Goal: Information Seeking & Learning: Learn about a topic

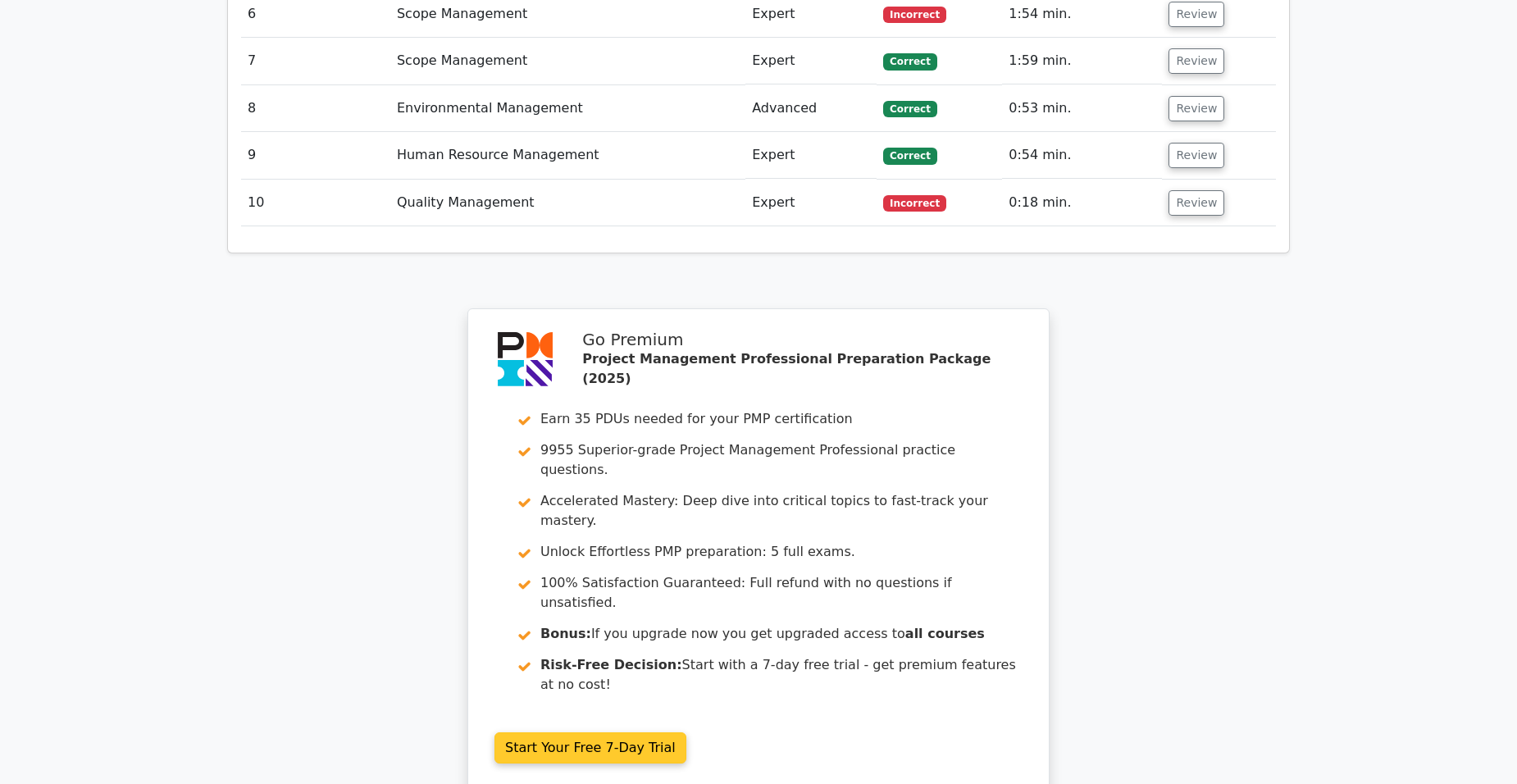
scroll to position [2818, 0]
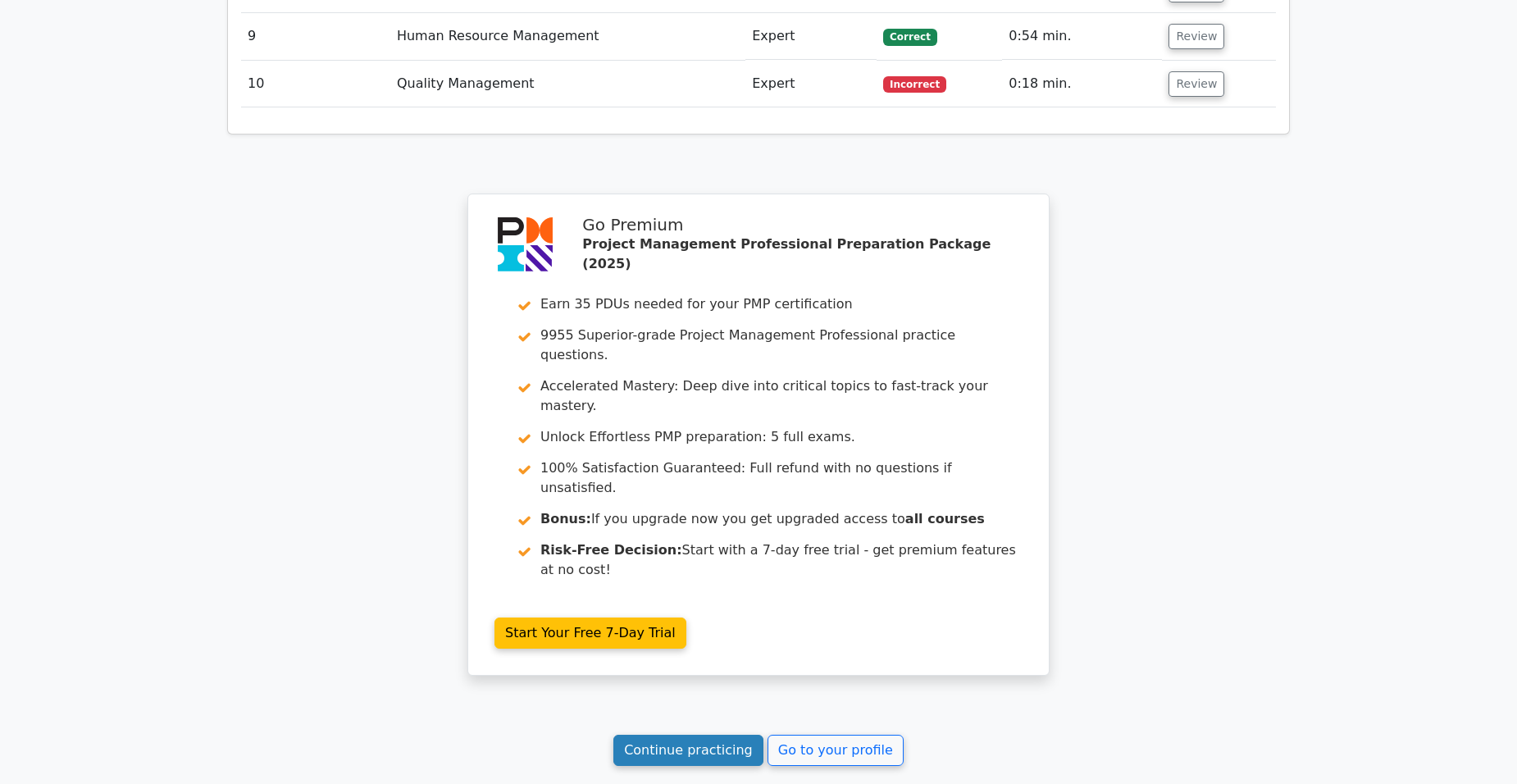
click at [691, 735] on link "Continue practicing" at bounding box center [688, 750] width 150 height 31
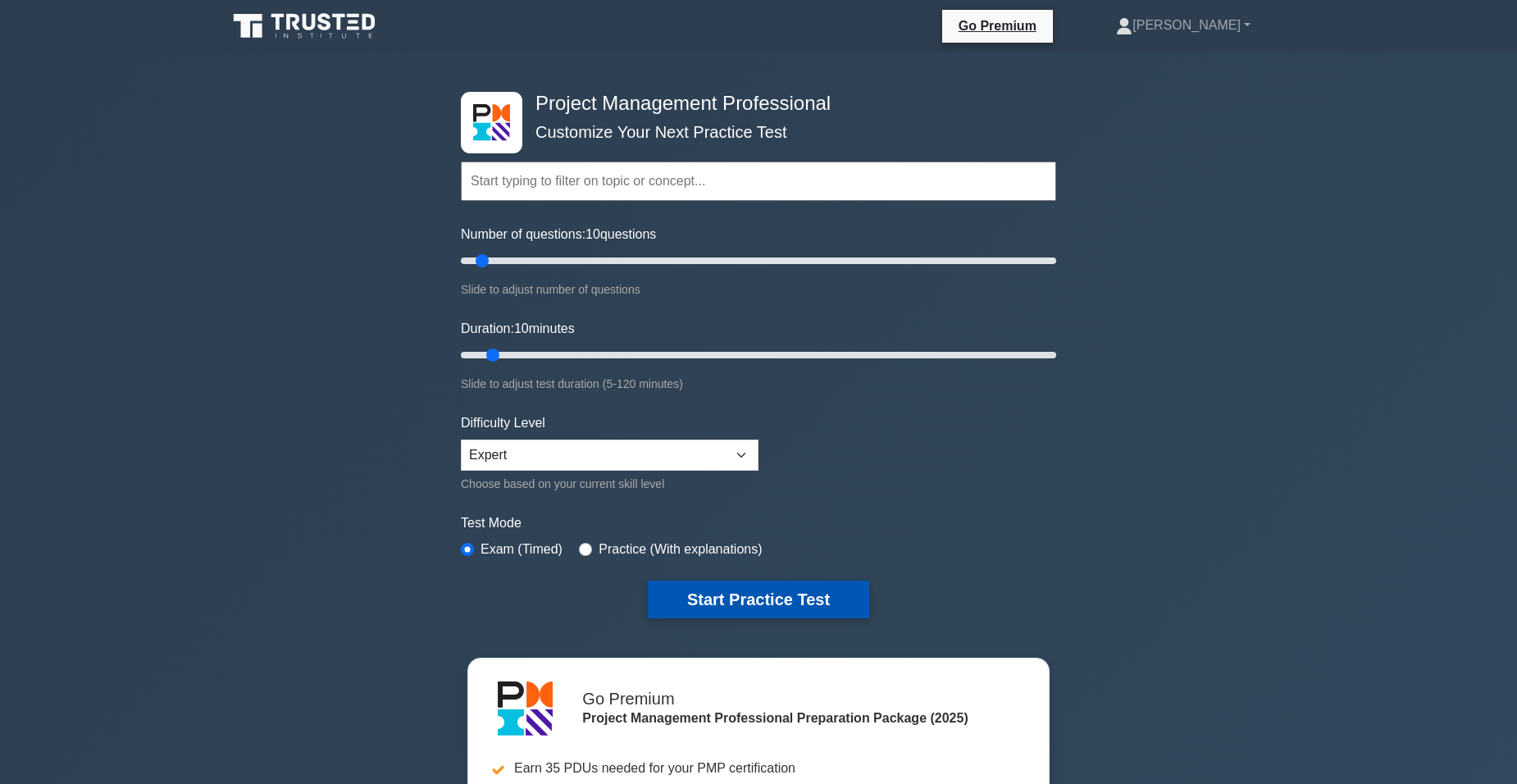
click at [780, 602] on button "Start Practice Test" at bounding box center [759, 600] width 222 height 38
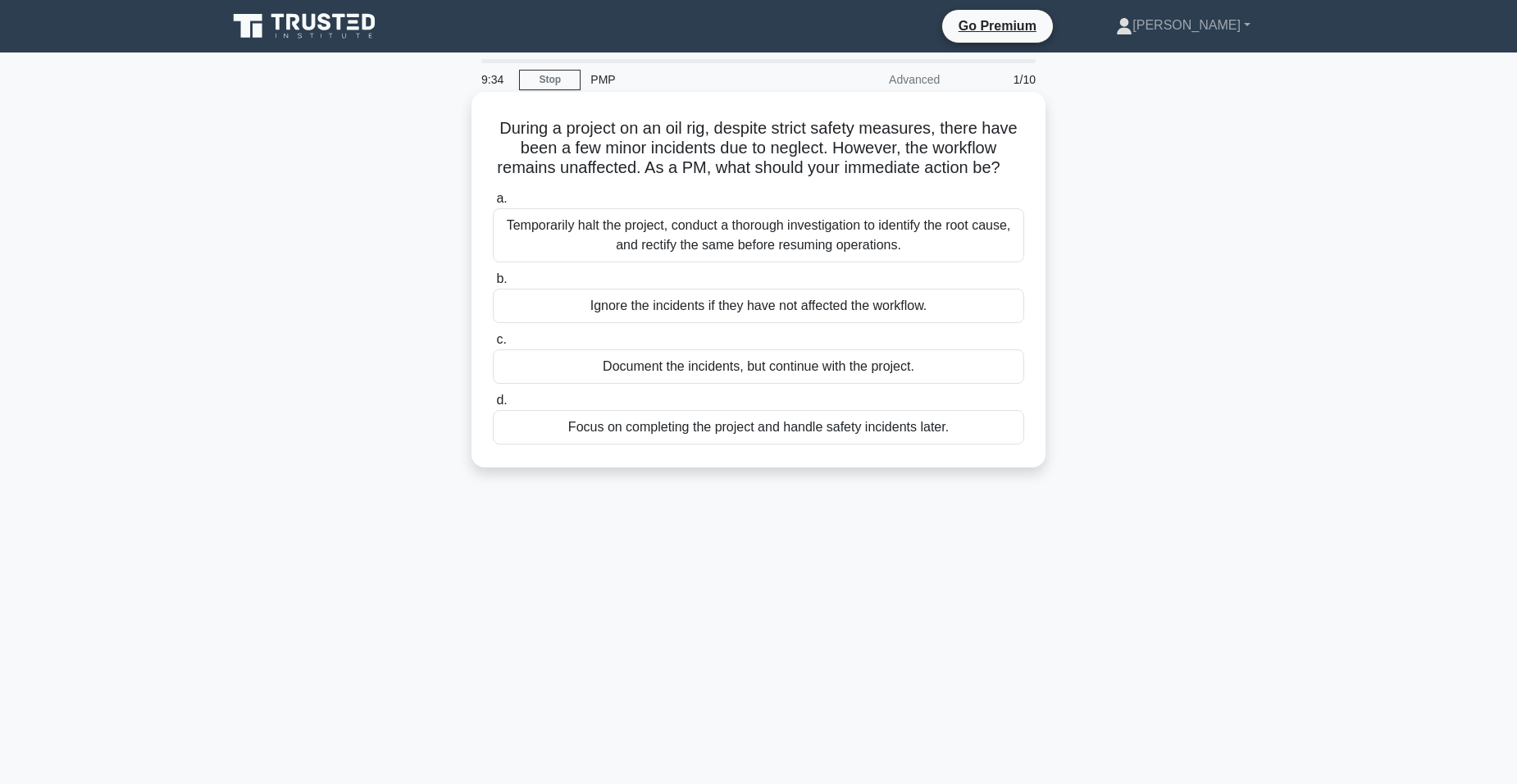
click at [807, 258] on div "Temporarily halt the project, conduct a thorough investigation to identify the …" at bounding box center [759, 235] width 531 height 55
click at [493, 204] on input "a. Temporarily halt the project, conduct a thorough investigation to identify t…" at bounding box center [493, 199] width 0 height 10
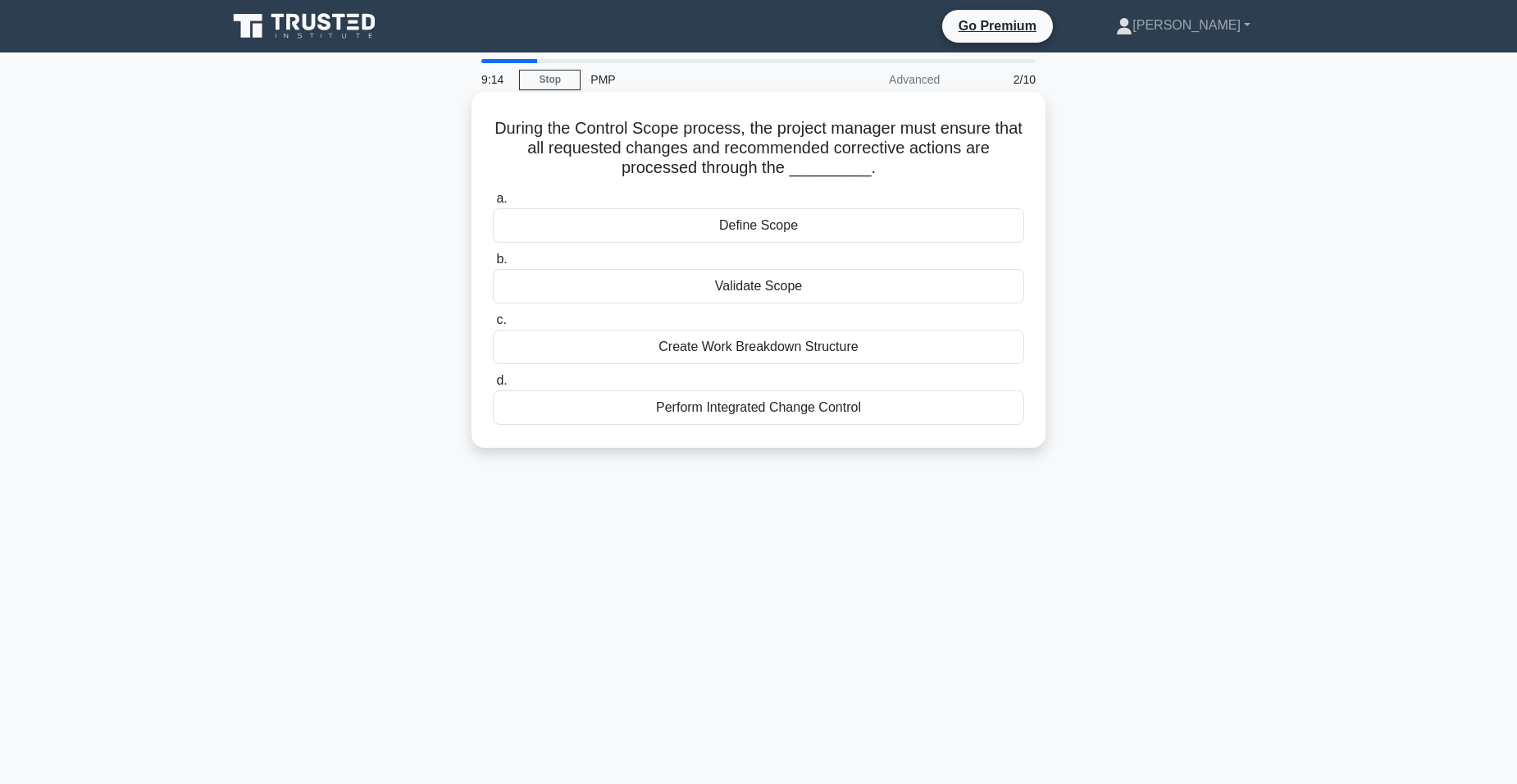
click at [824, 406] on div "Perform Integrated Change Control" at bounding box center [759, 408] width 531 height 35
click at [493, 386] on input "d. Perform Integrated Change Control" at bounding box center [493, 381] width 0 height 10
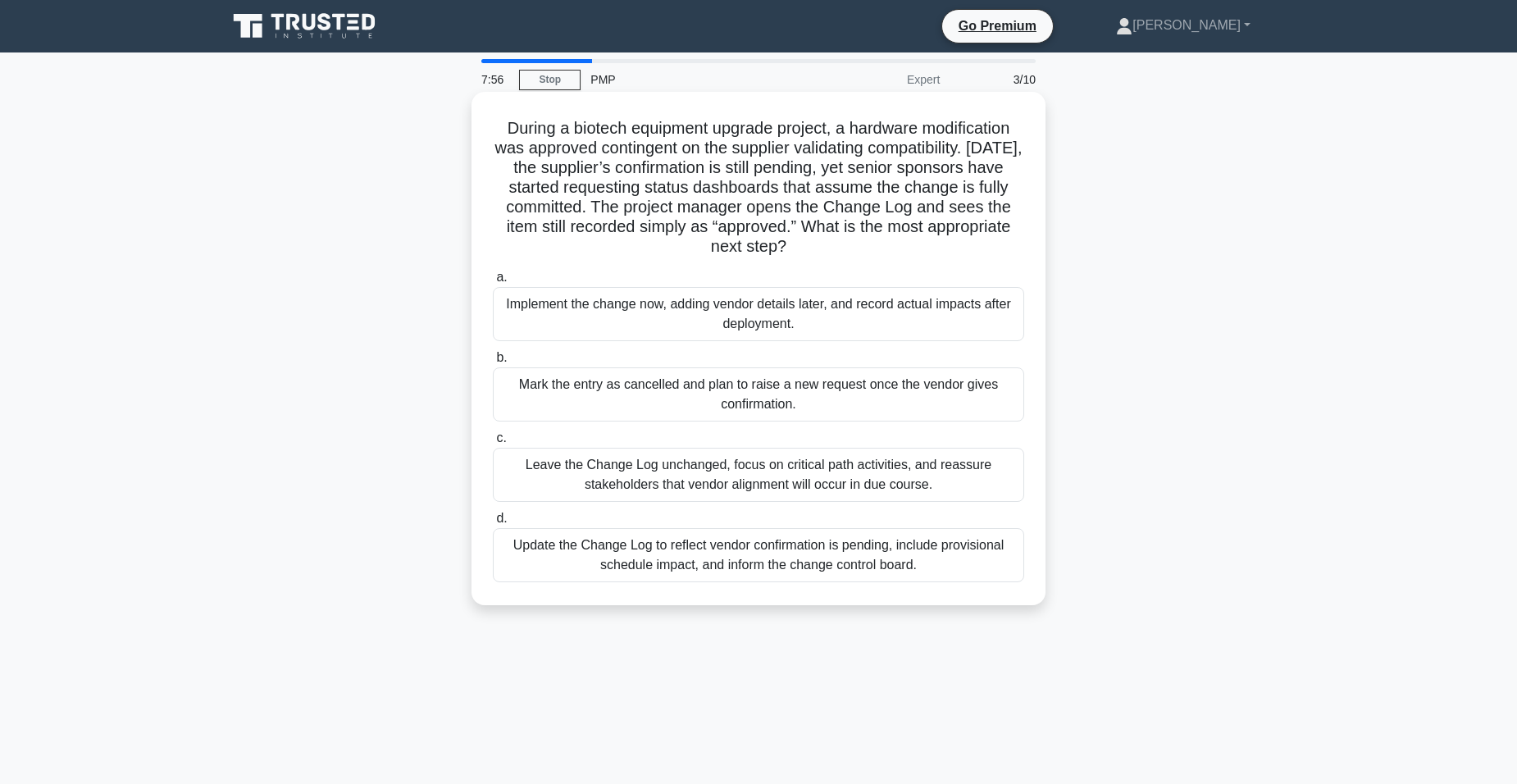
click at [672, 565] on div "Update the Change Log to reflect vendor confirmation is pending, include provis…" at bounding box center [759, 555] width 531 height 55
click at [493, 524] on input "d. Update the Change Log to reflect vendor confirmation is pending, include pro…" at bounding box center [493, 518] width 0 height 10
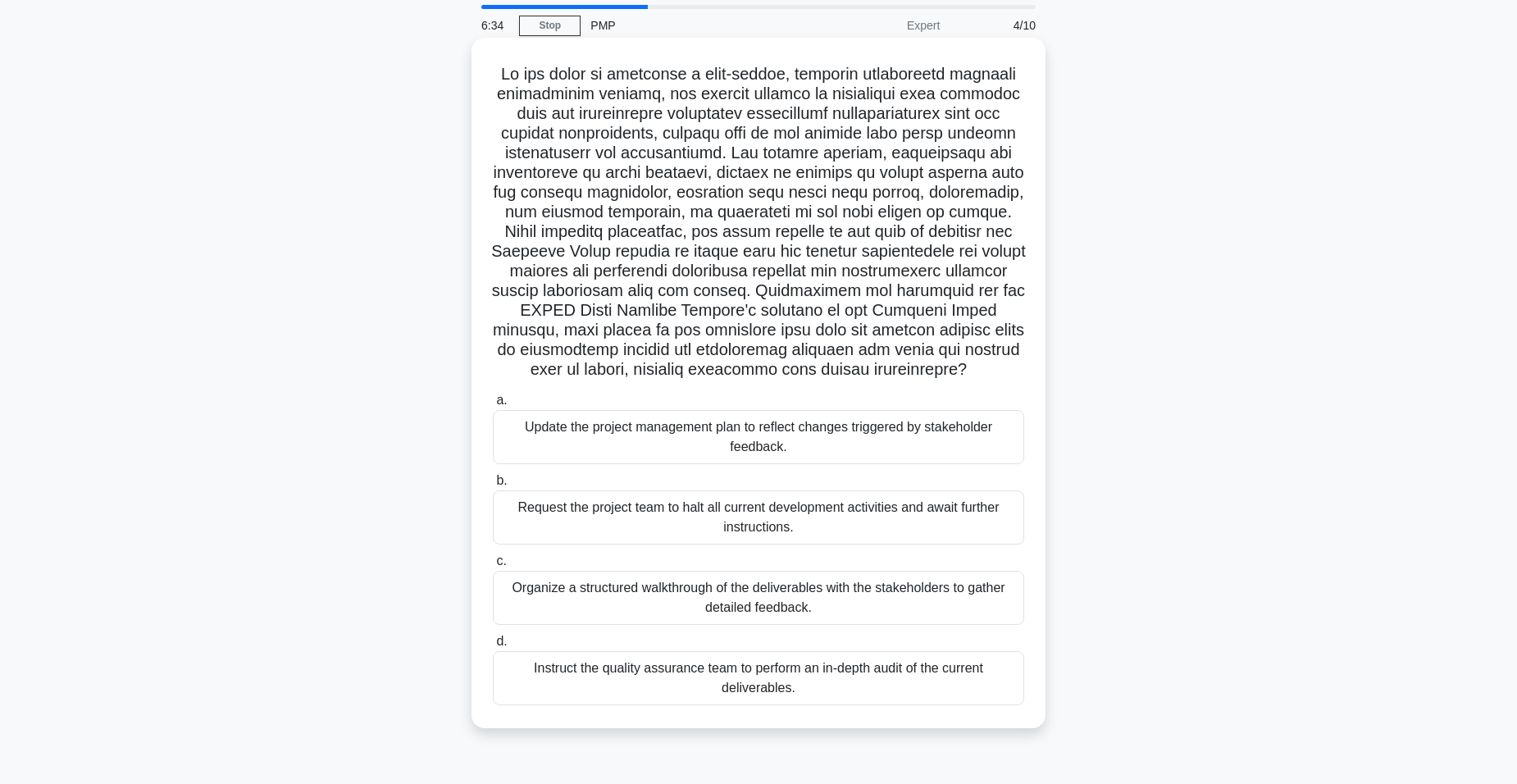
scroll to position [82, 0]
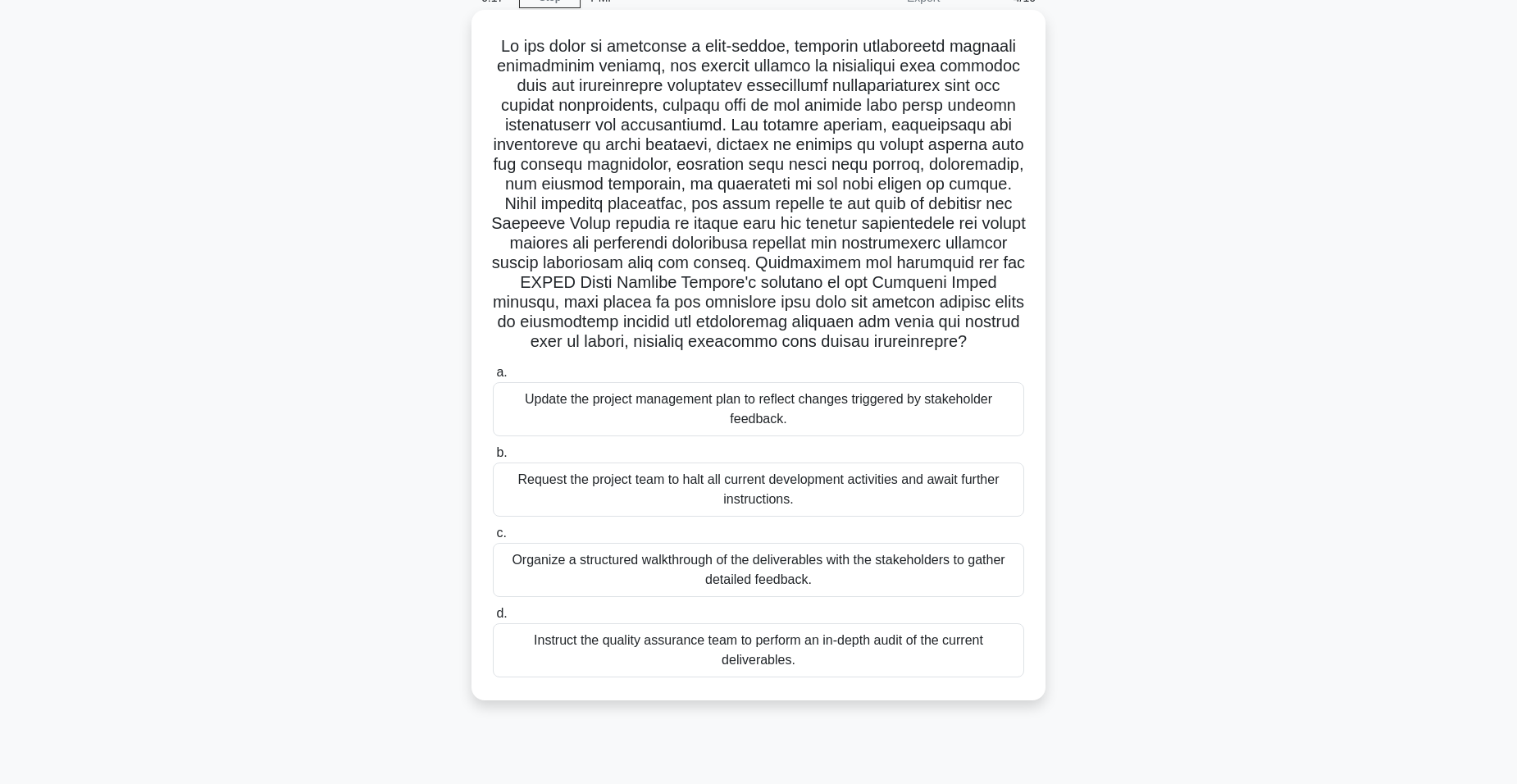
click at [955, 652] on div "Instruct the quality assurance team to perform an in-depth audit of the current…" at bounding box center [759, 650] width 531 height 55
click at [493, 620] on input "d. Instruct the quality assurance team to perform an in-depth audit of the curr…" at bounding box center [493, 614] width 0 height 10
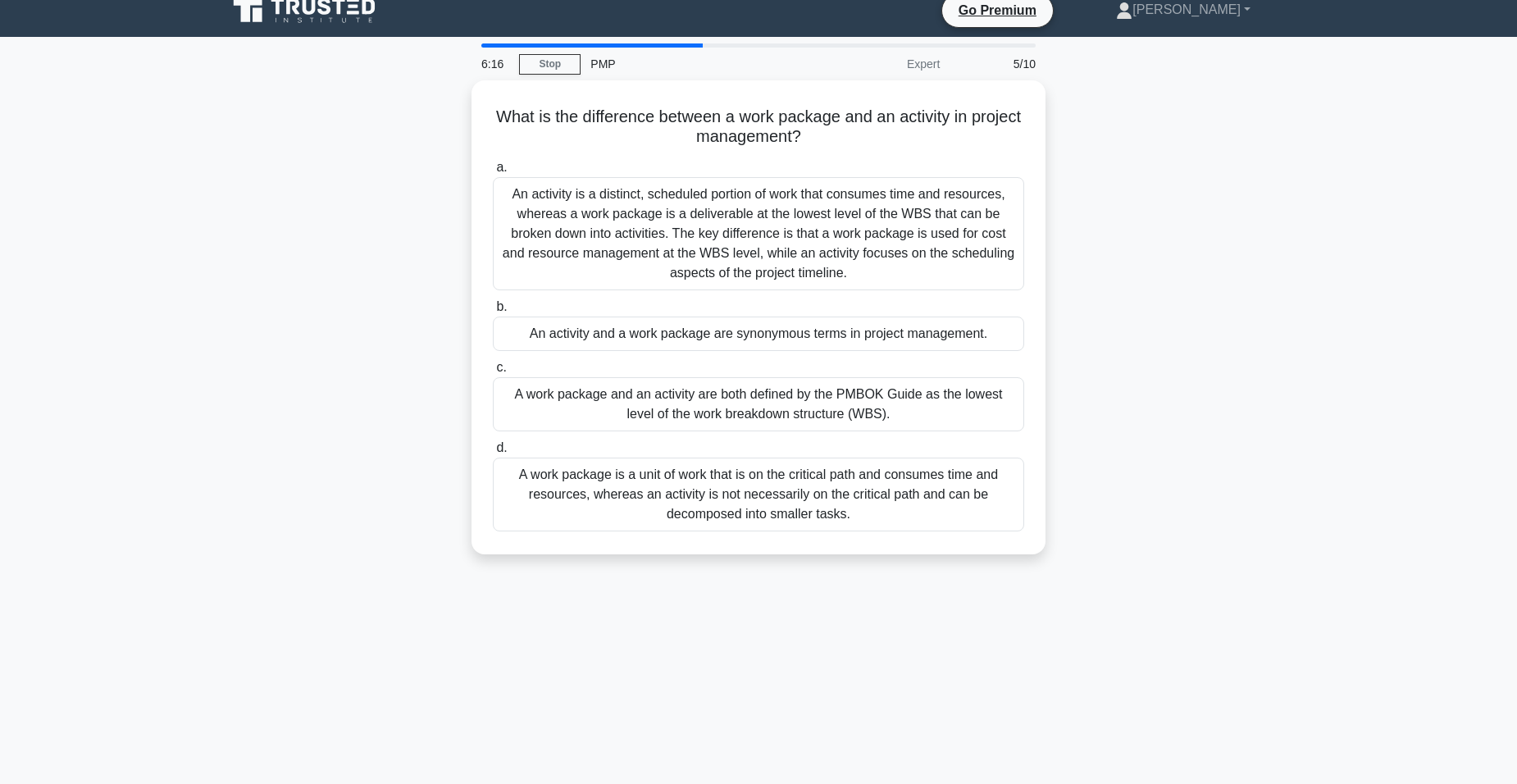
scroll to position [0, 0]
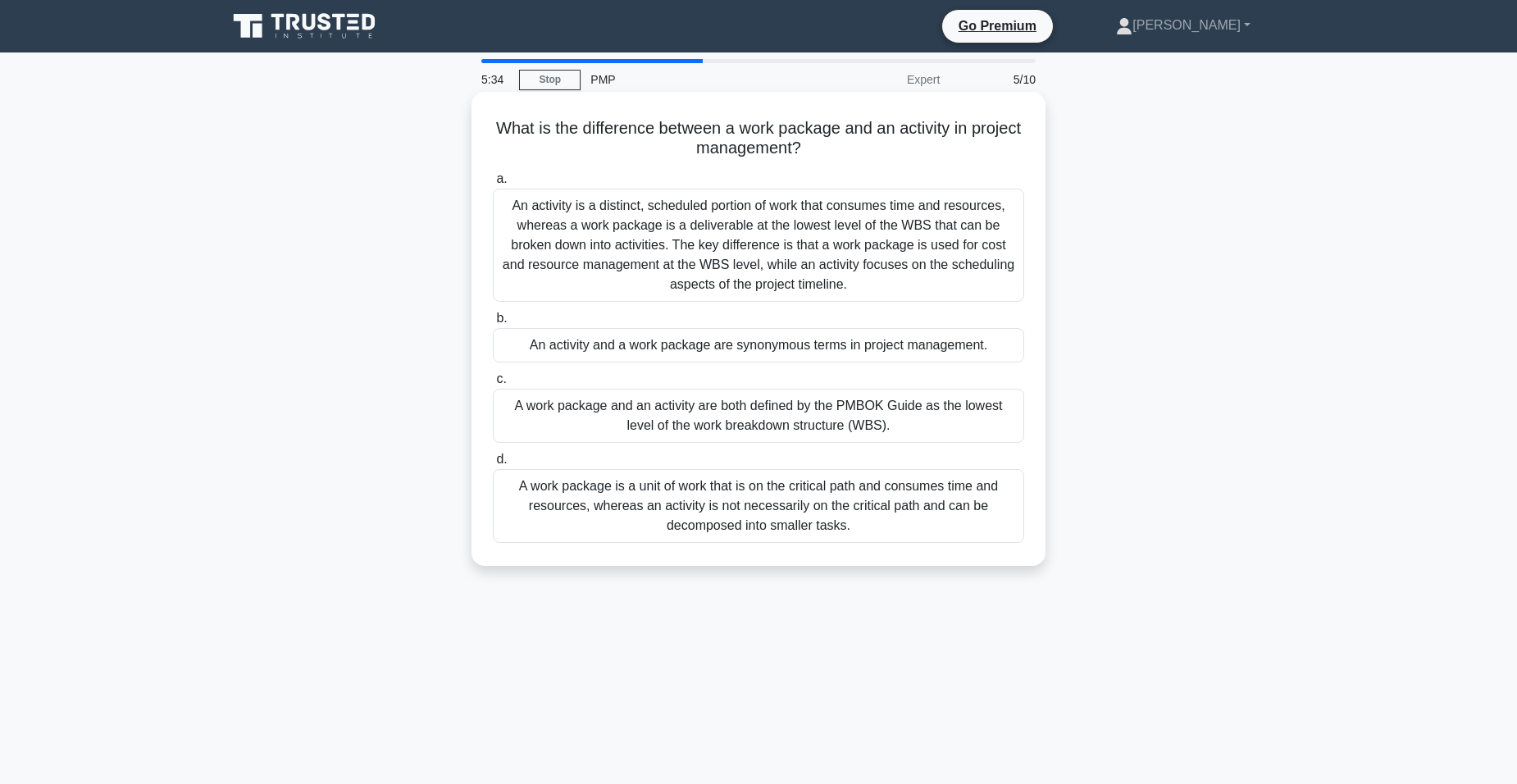
click at [825, 260] on div "An activity is a distinct, scheduled portion of work that consumes time and res…" at bounding box center [759, 245] width 531 height 113
click at [493, 184] on input "a. An activity is a distinct, scheduled portion of work that consumes time and …" at bounding box center [493, 179] width 0 height 10
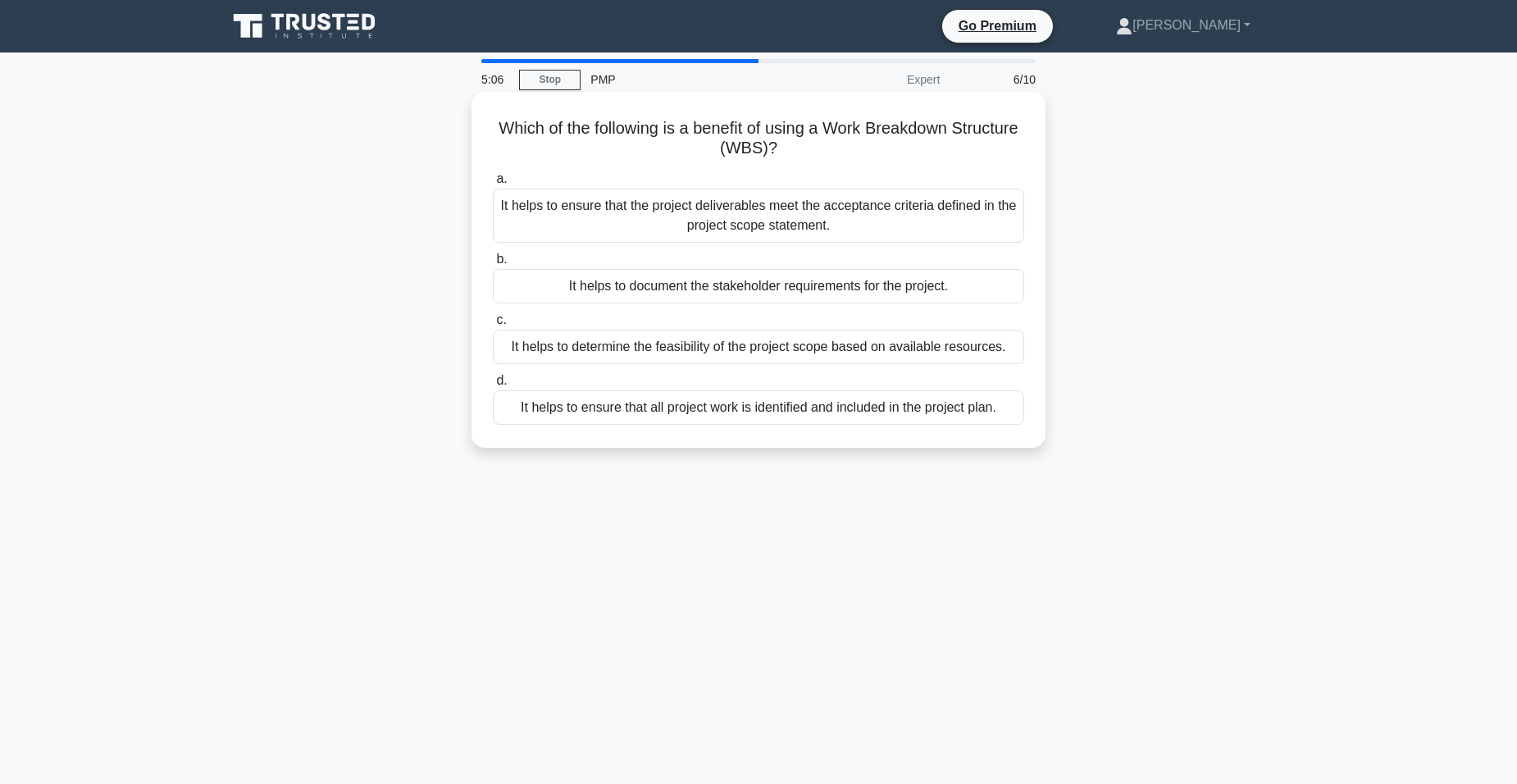
click at [767, 409] on div "It helps to ensure that all project work is identified and included in the proj…" at bounding box center [759, 408] width 531 height 35
click at [493, 386] on input "d. It helps to ensure that all project work is identified and included in the p…" at bounding box center [493, 381] width 0 height 10
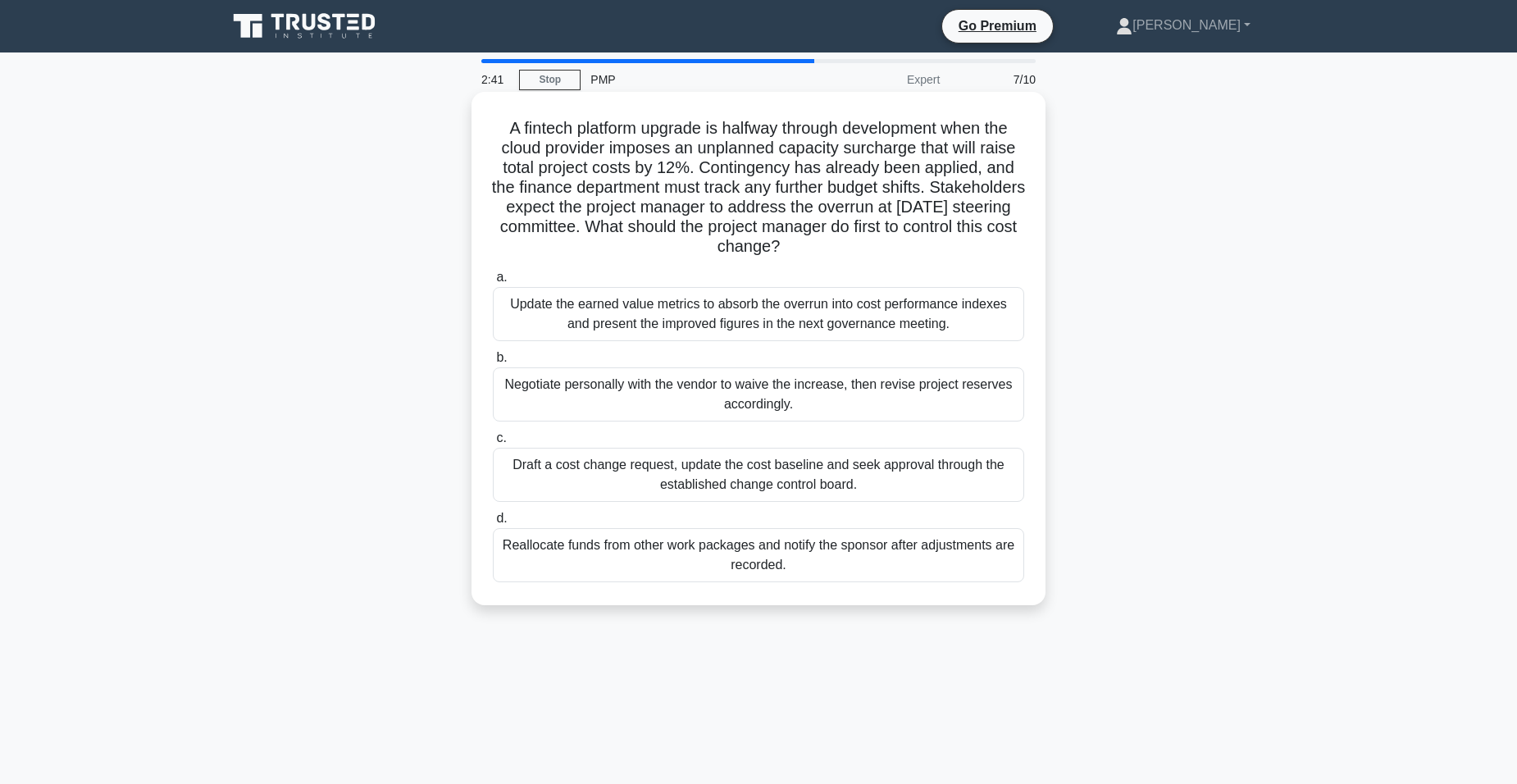
click at [807, 492] on div "Draft a cost change request, update the cost baseline and seek approval through…" at bounding box center [759, 474] width 531 height 55
click at [493, 444] on input "c. Draft a cost change request, update the cost baseline and seek approval thro…" at bounding box center [493, 438] width 0 height 10
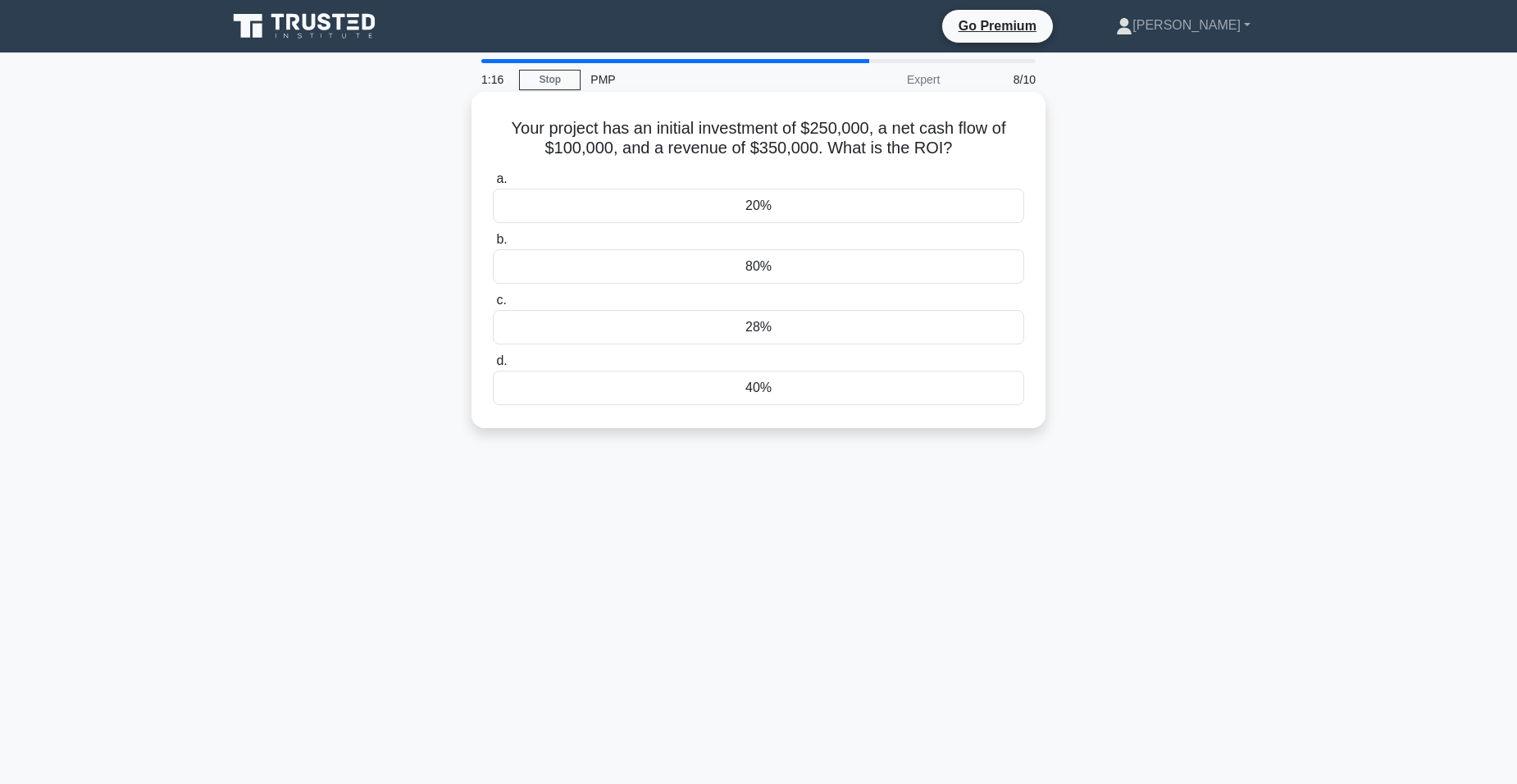
click at [765, 326] on div "28%" at bounding box center [759, 327] width 531 height 35
click at [493, 306] on input "c. 28%" at bounding box center [493, 300] width 0 height 10
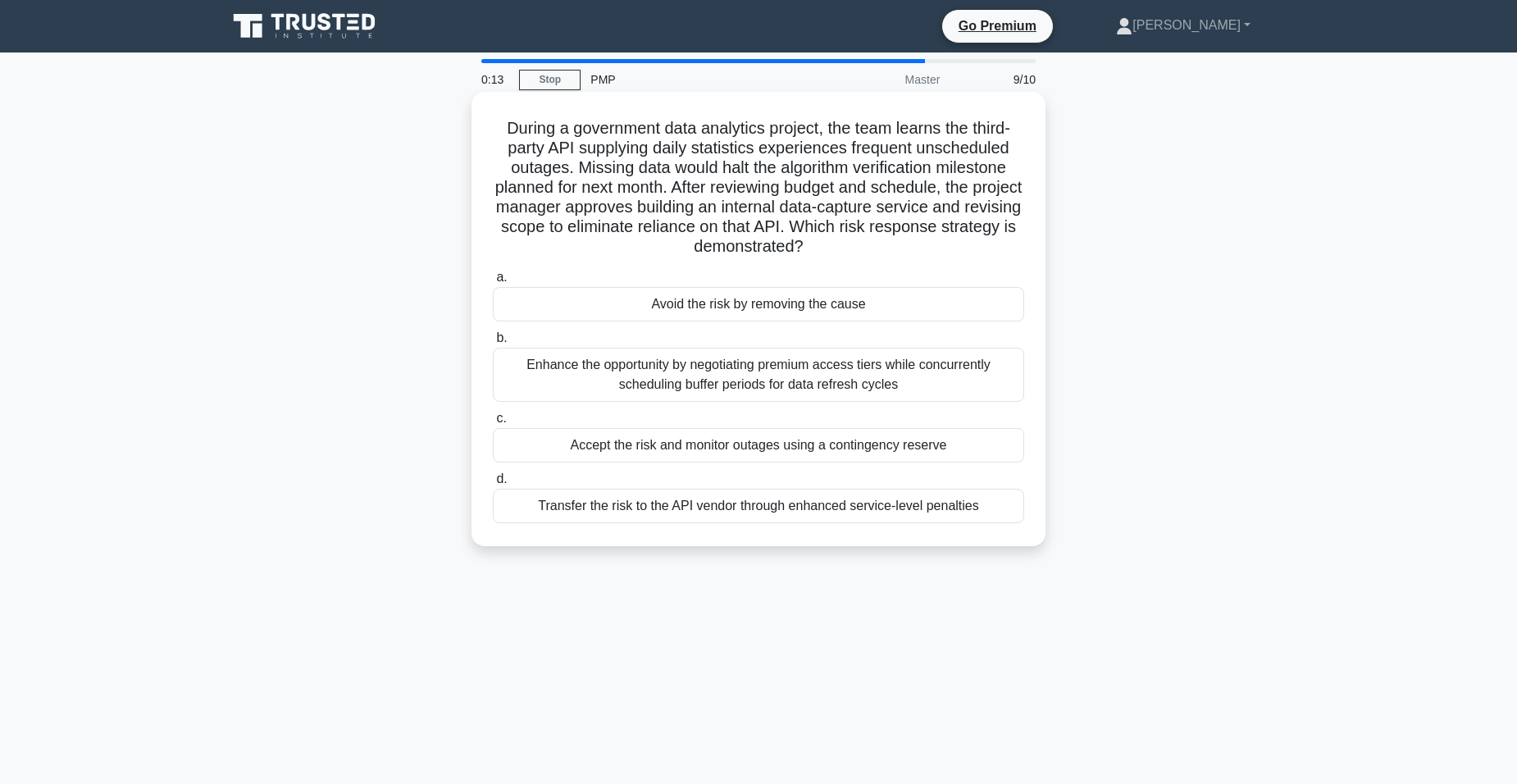
click at [898, 306] on div "Avoid the risk by removing the cause" at bounding box center [759, 305] width 531 height 35
click at [493, 283] on input "a. Avoid the risk by removing the cause" at bounding box center [493, 278] width 0 height 10
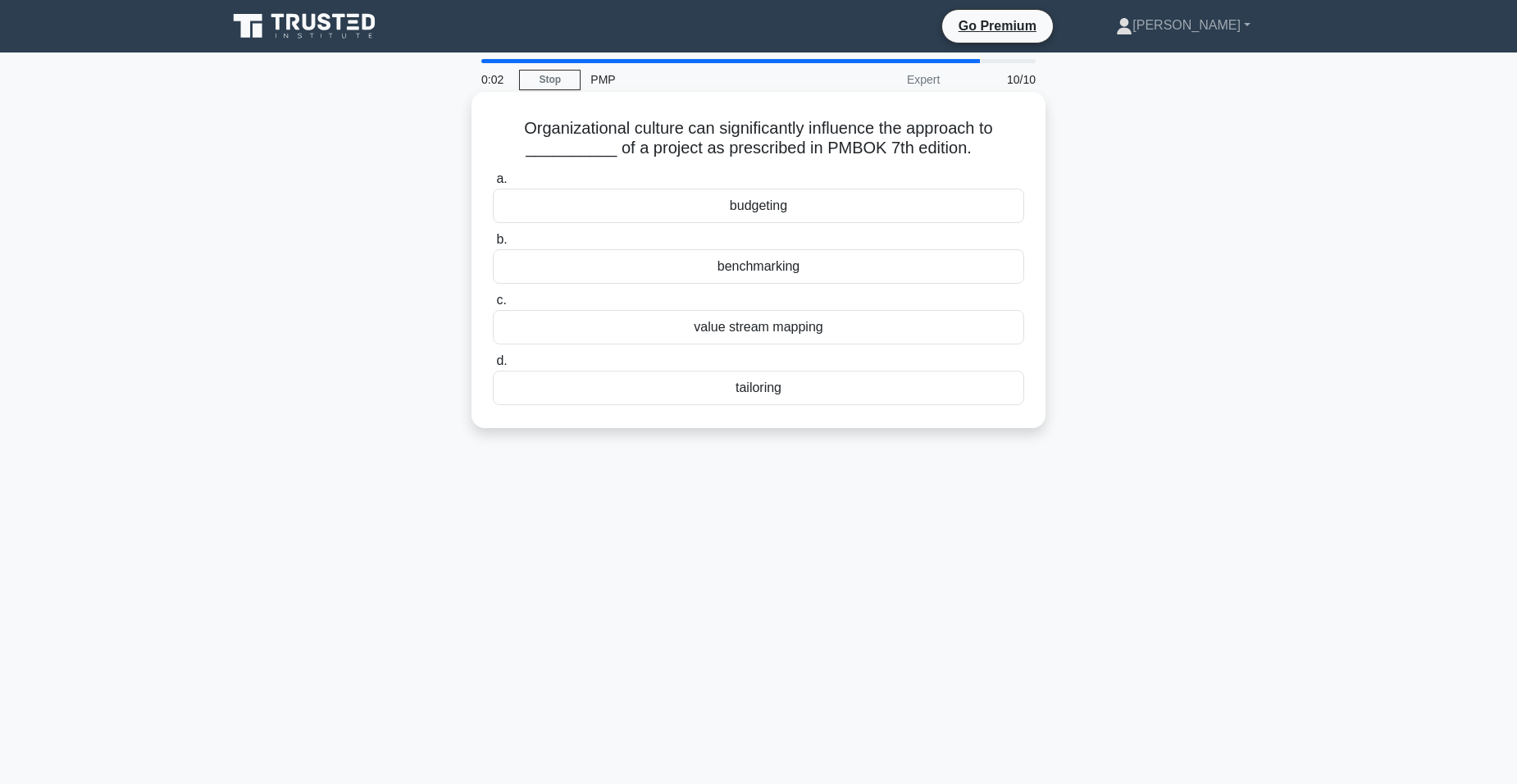
click at [807, 393] on div "tailoring" at bounding box center [759, 388] width 531 height 35
click at [493, 367] on input "d. tailoring" at bounding box center [493, 361] width 0 height 10
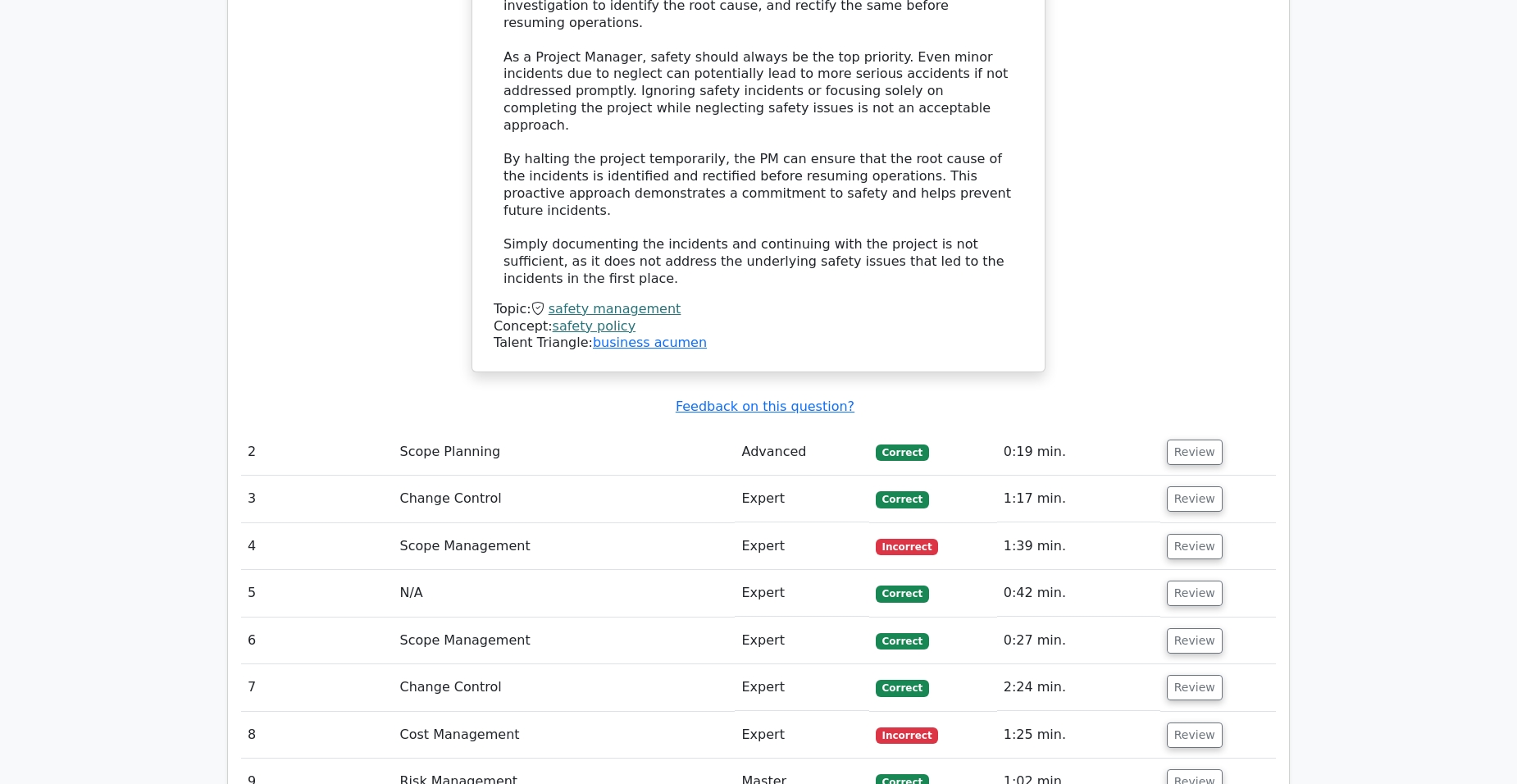
scroll to position [1938, 0]
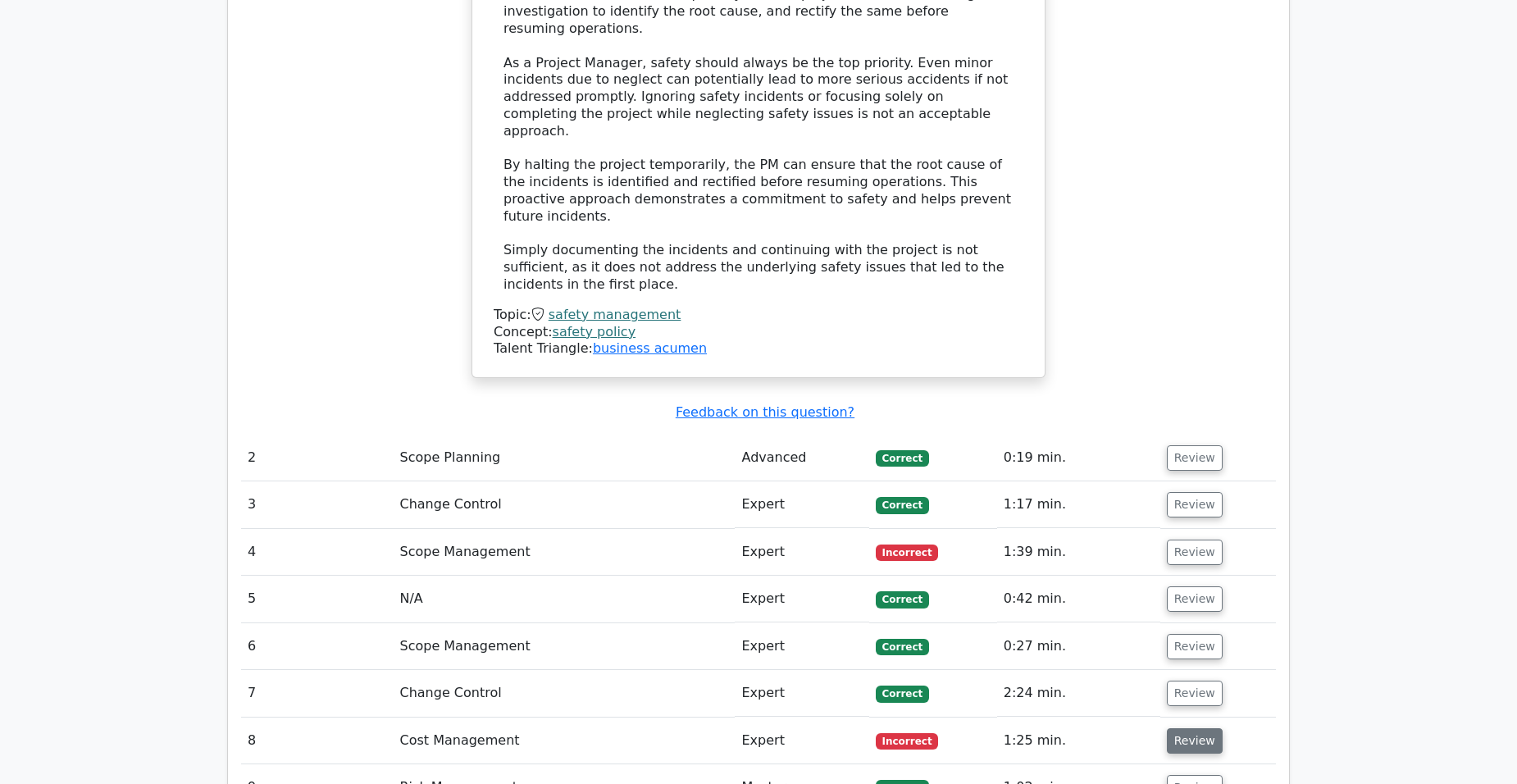
click at [1204, 729] on button "Review" at bounding box center [1195, 741] width 55 height 25
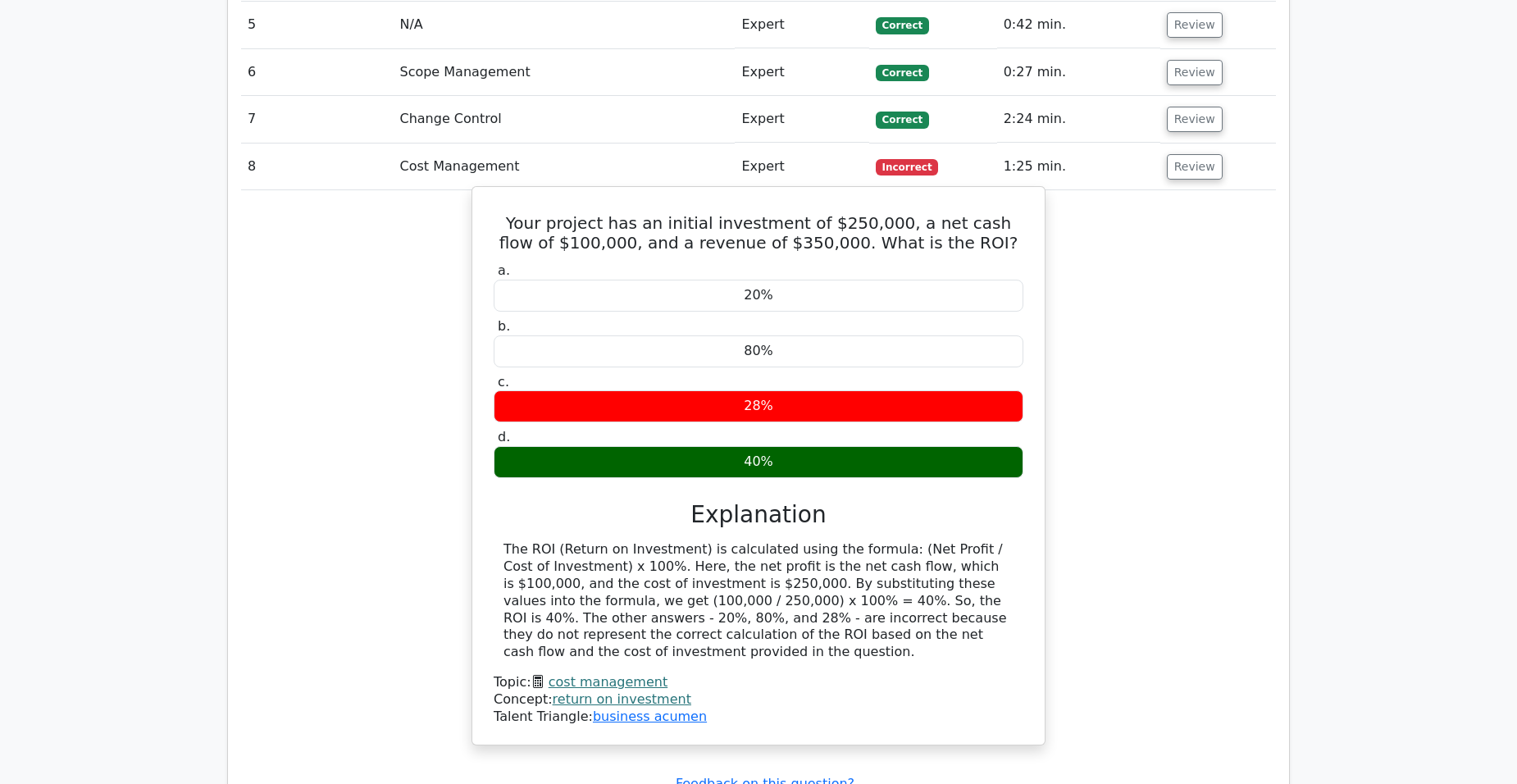
scroll to position [2021, 0]
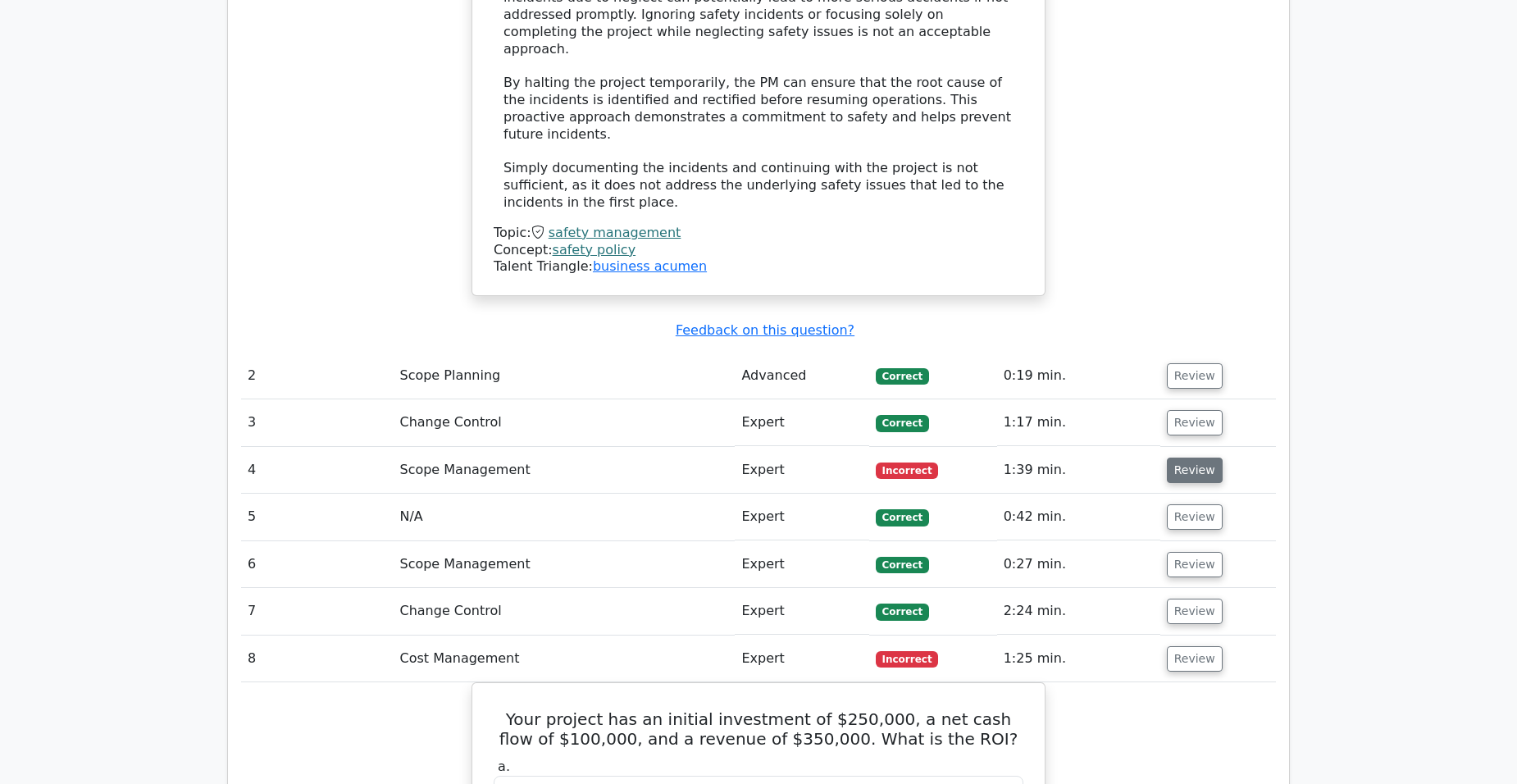
click at [1184, 458] on button "Review" at bounding box center [1195, 470] width 55 height 25
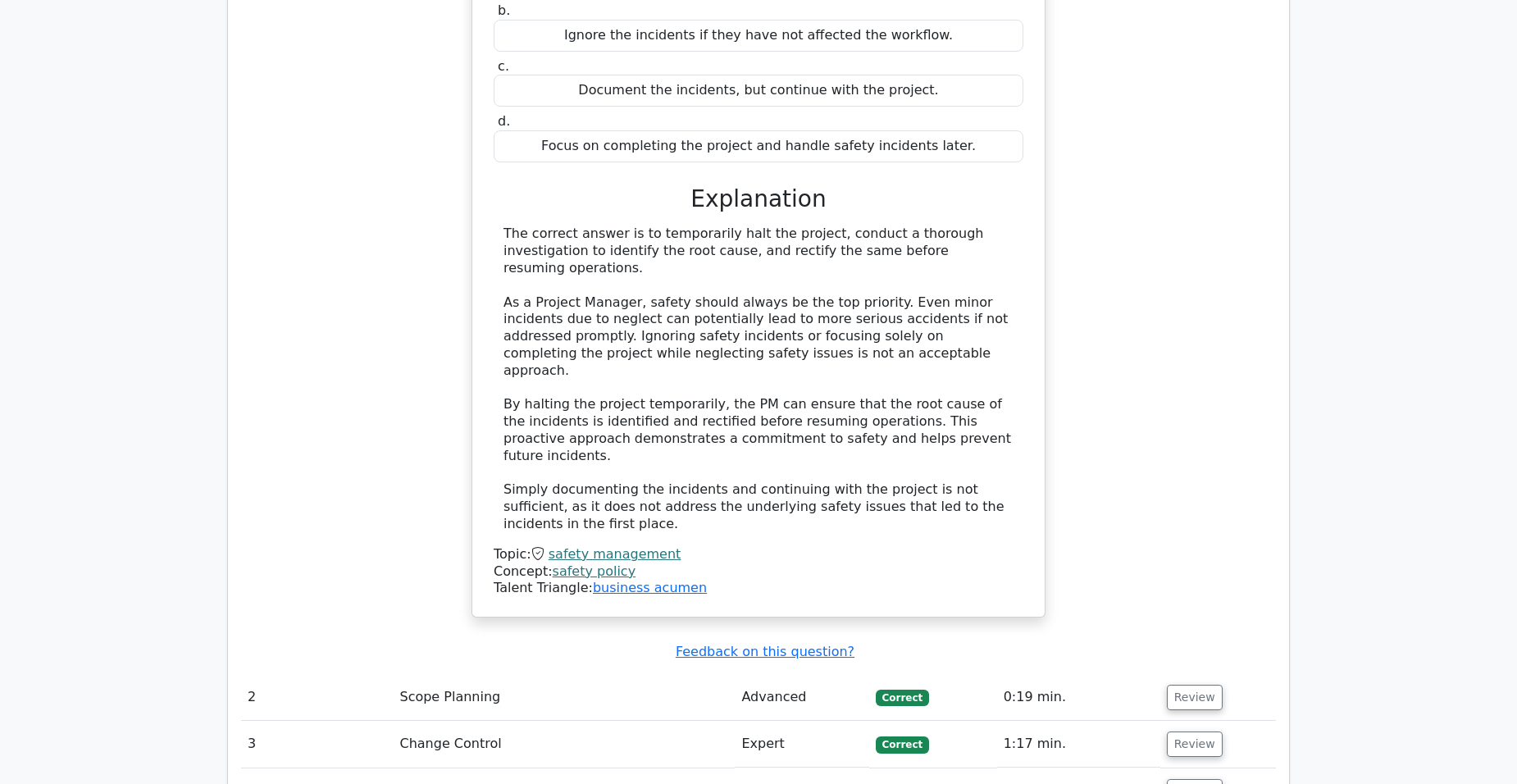
scroll to position [1857, 0]
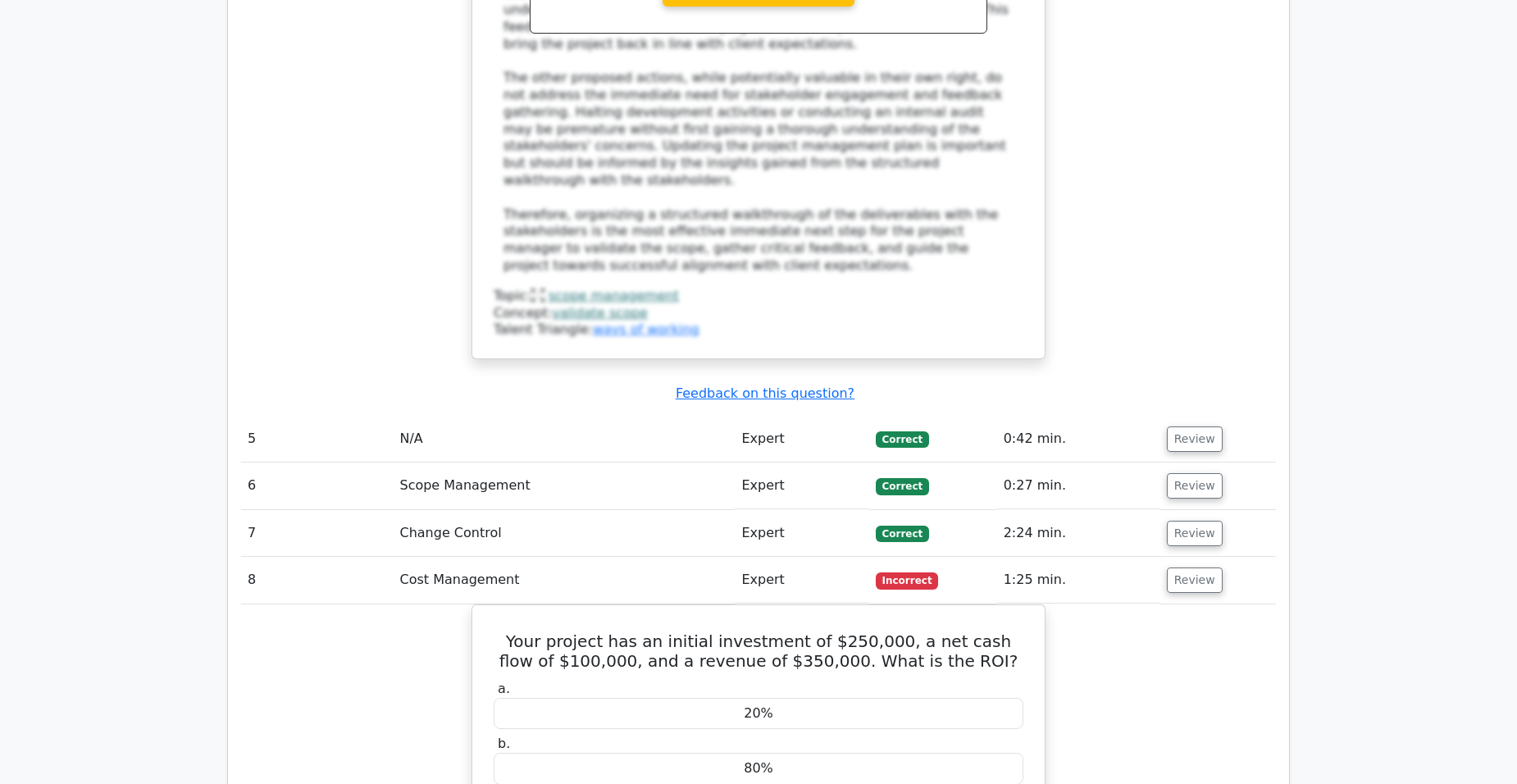
scroll to position [3497, 0]
